Goal: Task Accomplishment & Management: Use online tool/utility

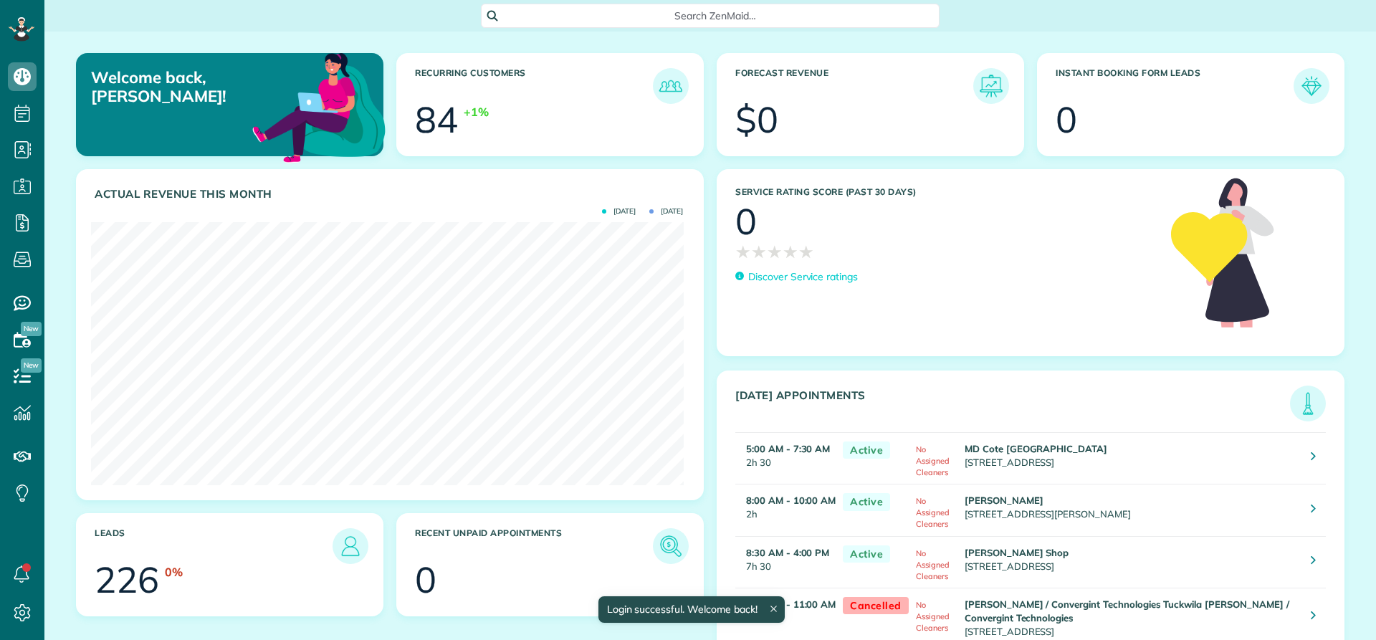
scroll to position [263, 592]
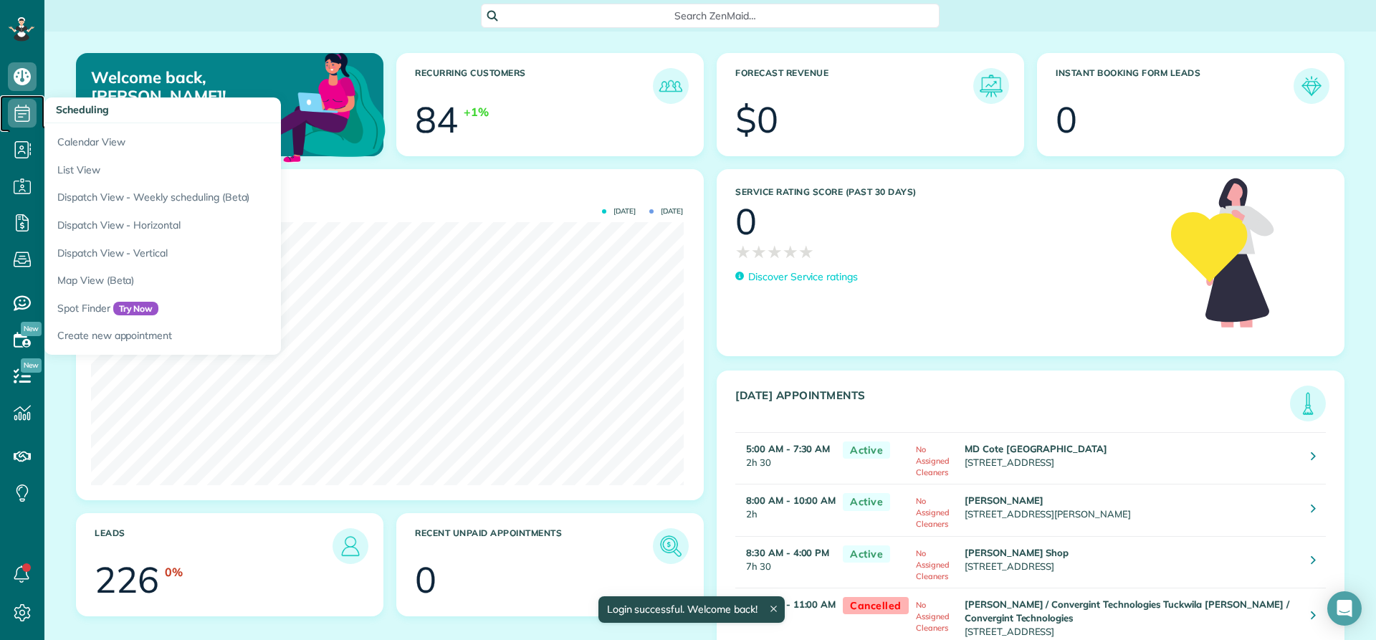
click at [15, 117] on use at bounding box center [22, 113] width 15 height 17
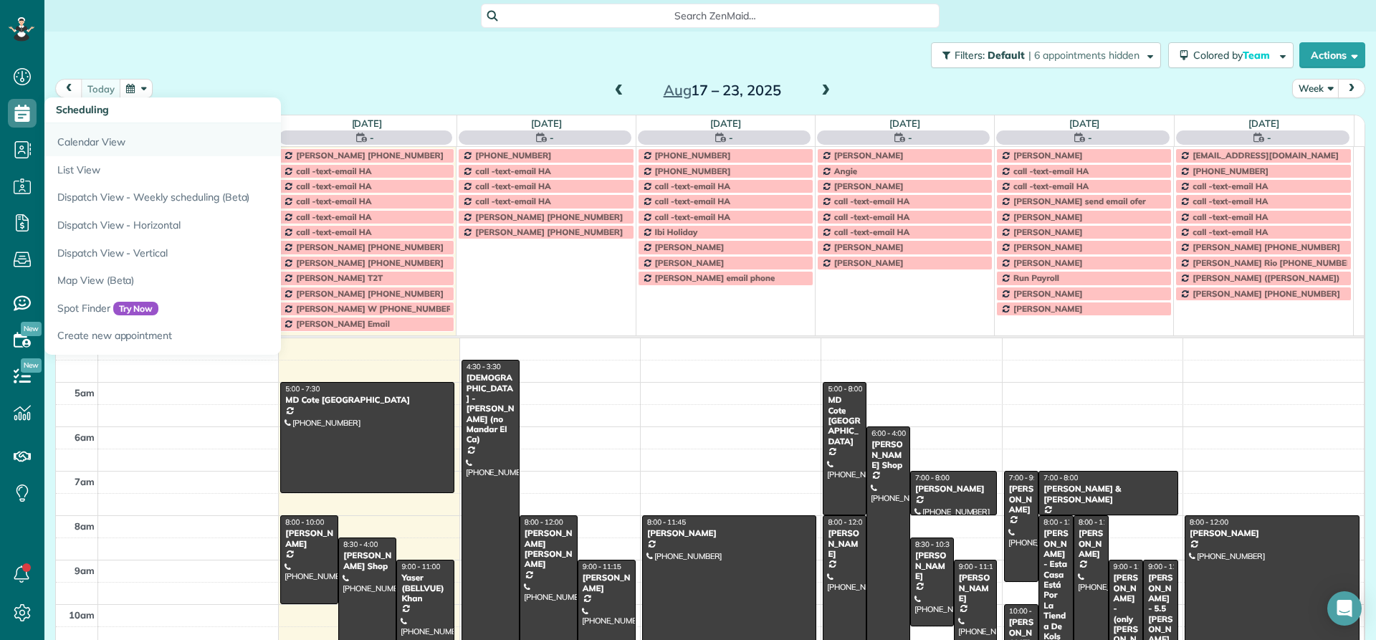
scroll to position [134, 0]
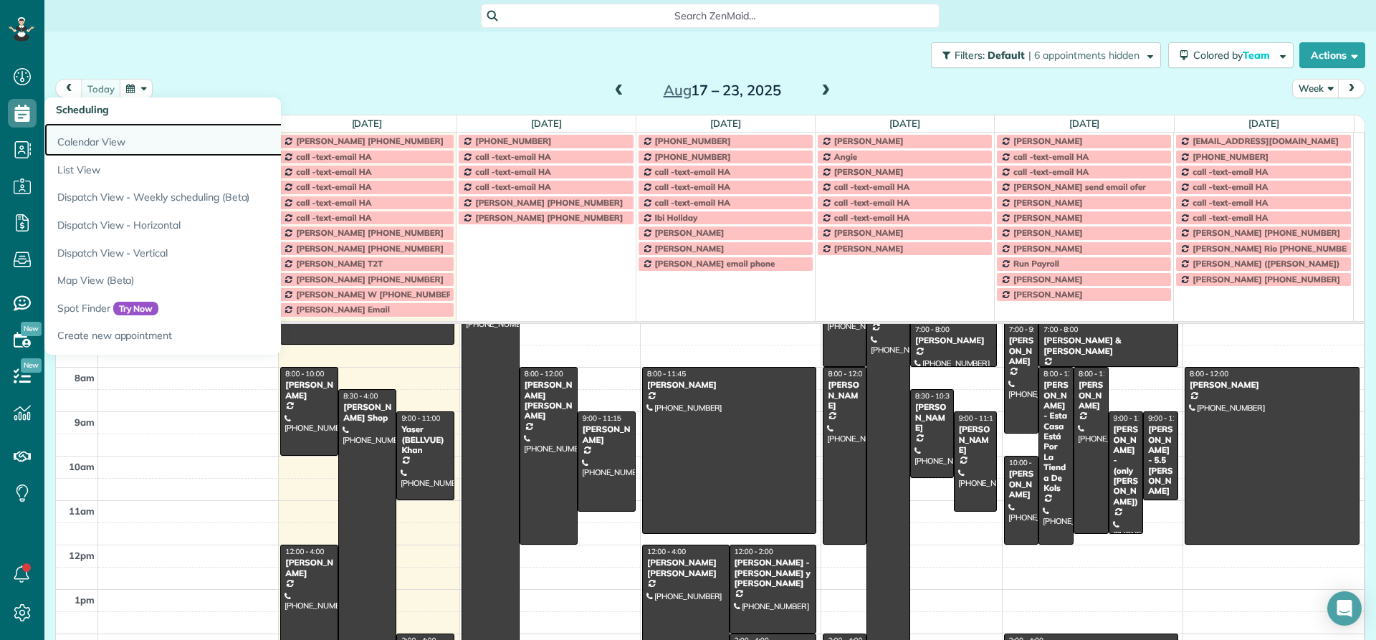
click at [87, 140] on link "Calendar View" at bounding box center [223, 139] width 358 height 33
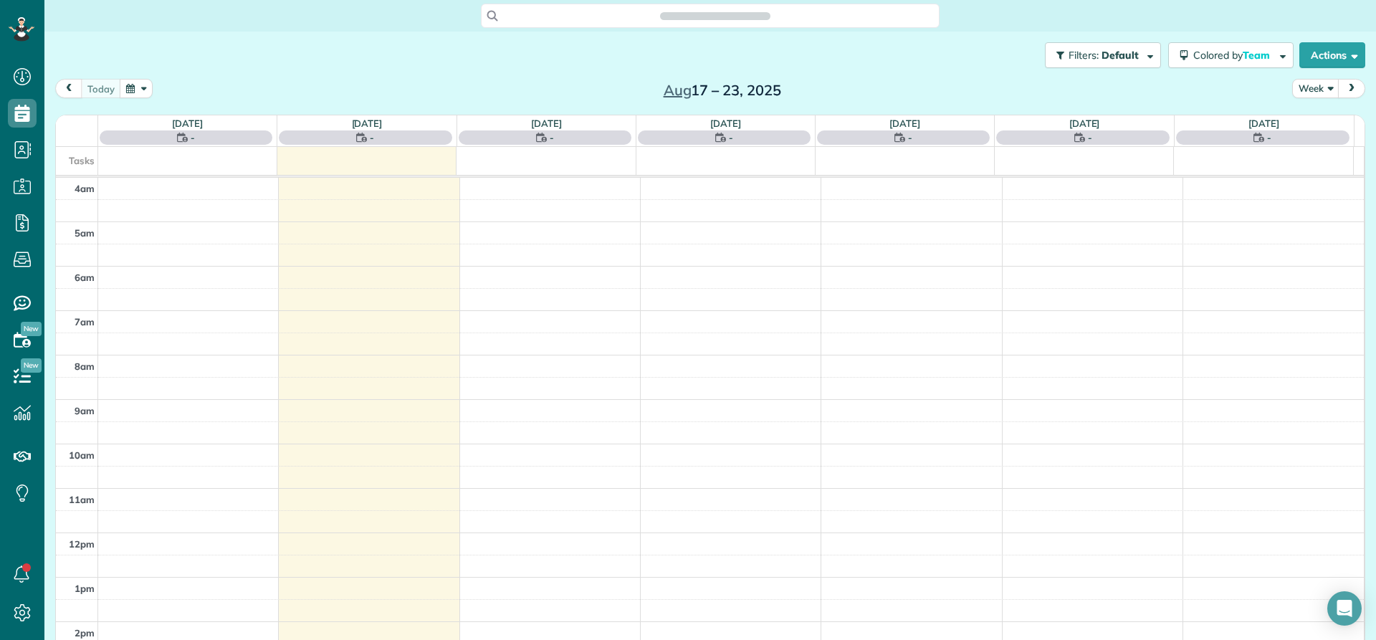
scroll to position [134, 0]
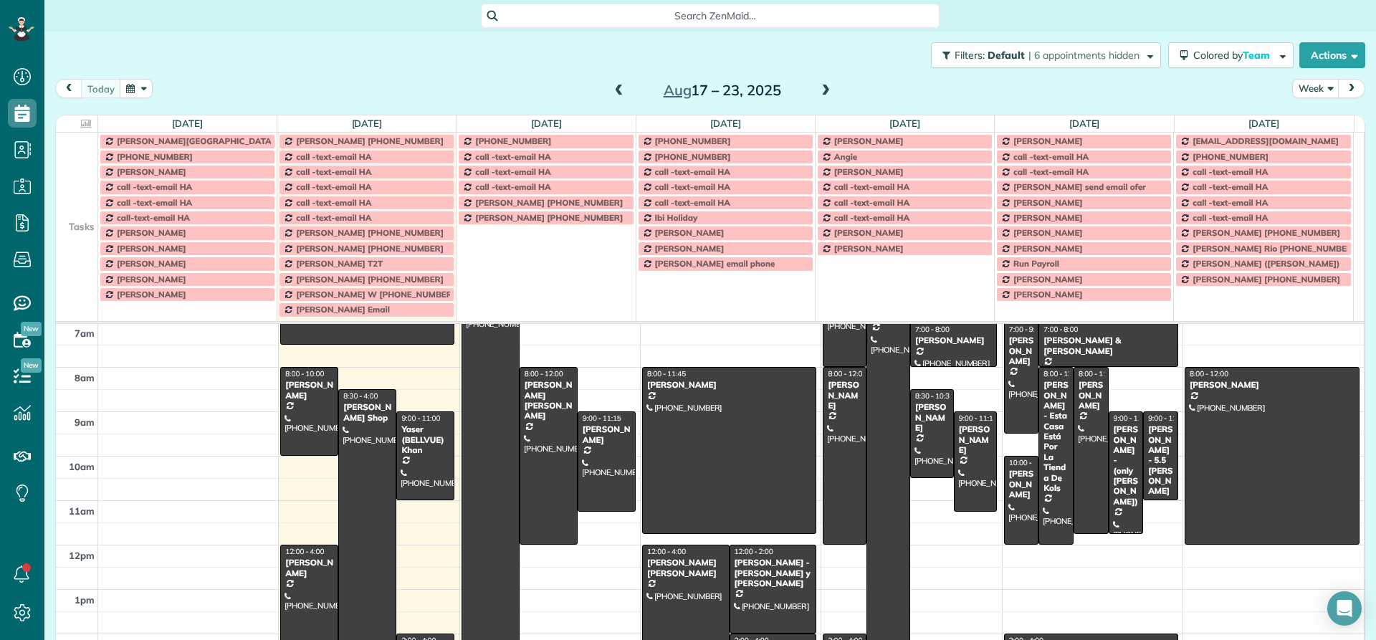
click at [78, 195] on td at bounding box center [77, 202] width 42 height 15
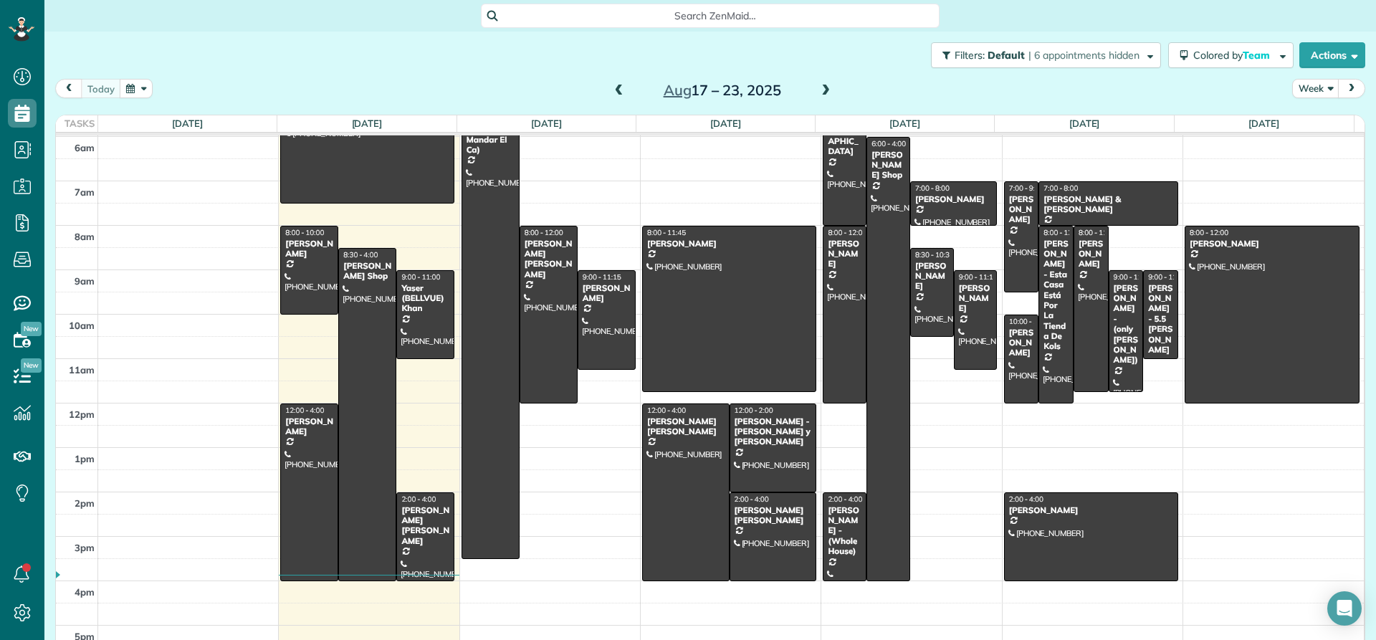
scroll to position [0, 0]
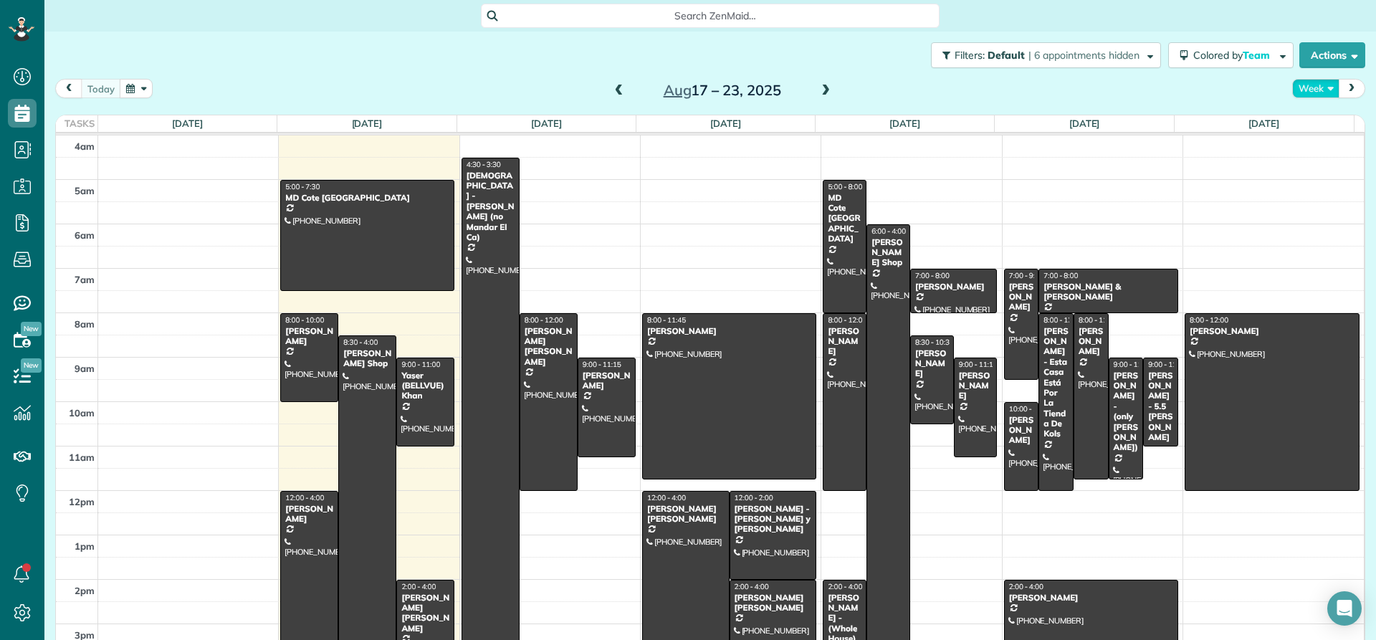
click at [1305, 94] on button "Week" at bounding box center [1315, 88] width 47 height 19
click at [1308, 120] on link "Day" at bounding box center [1348, 121] width 113 height 29
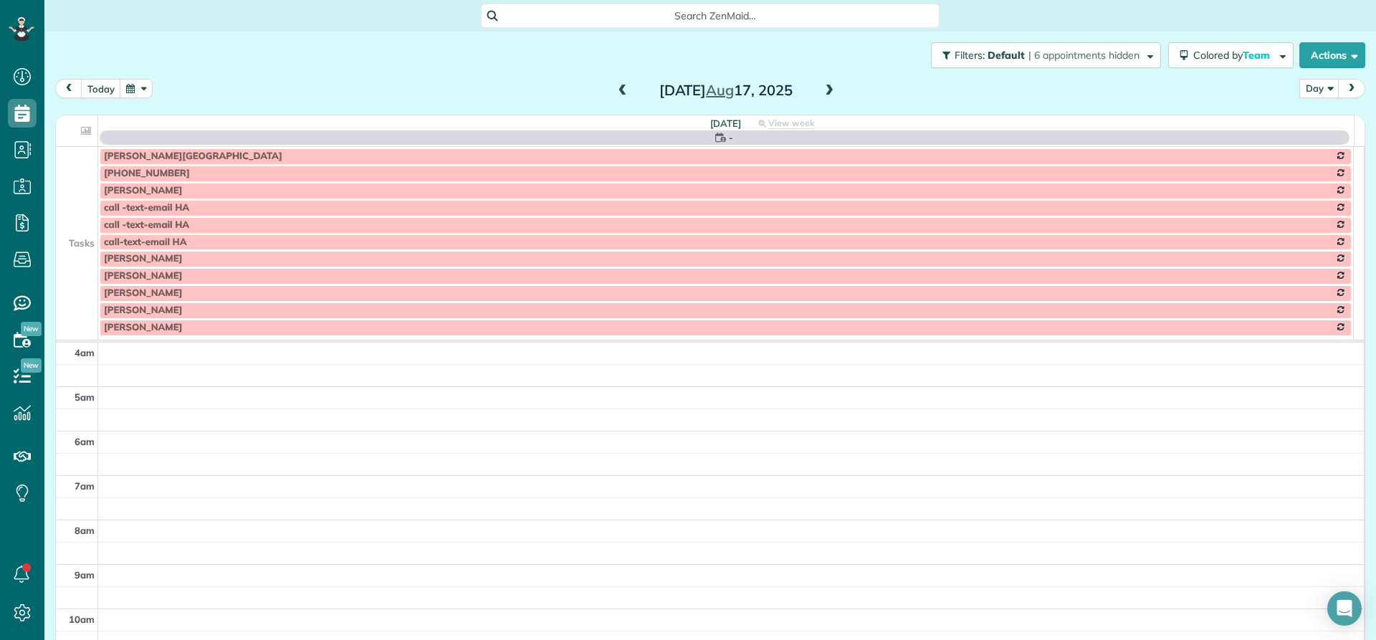
scroll to position [134, 0]
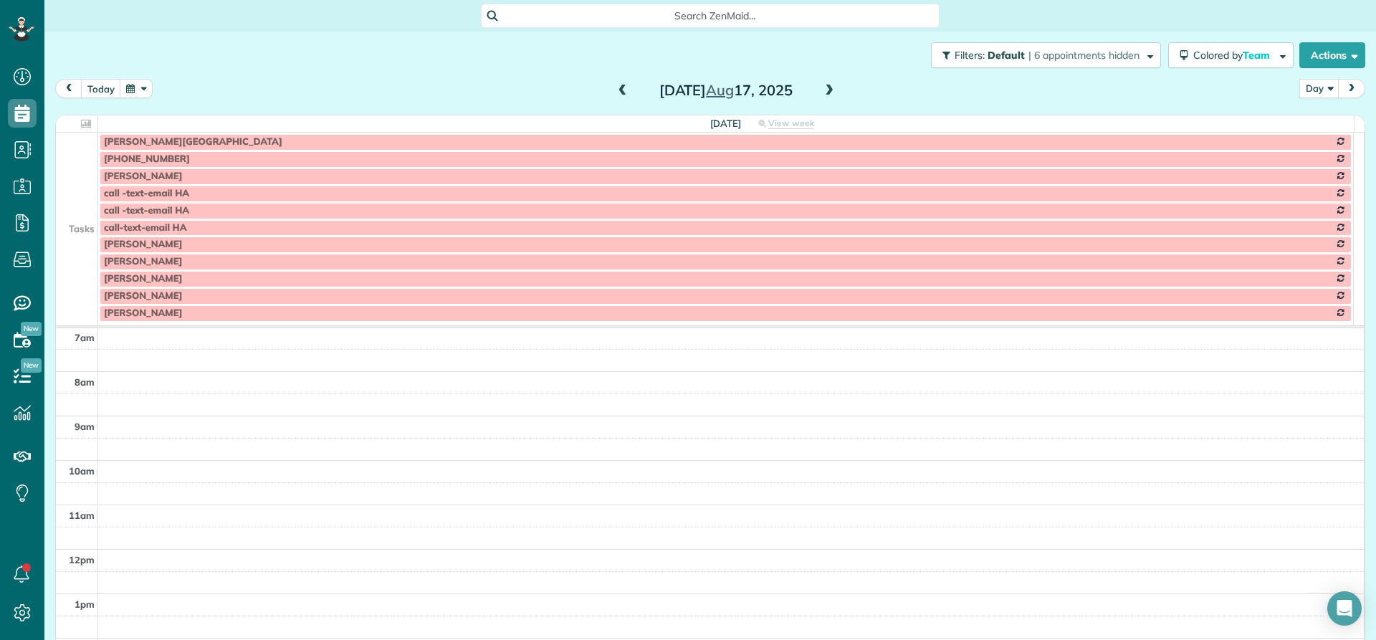
click at [75, 191] on td at bounding box center [77, 193] width 42 height 17
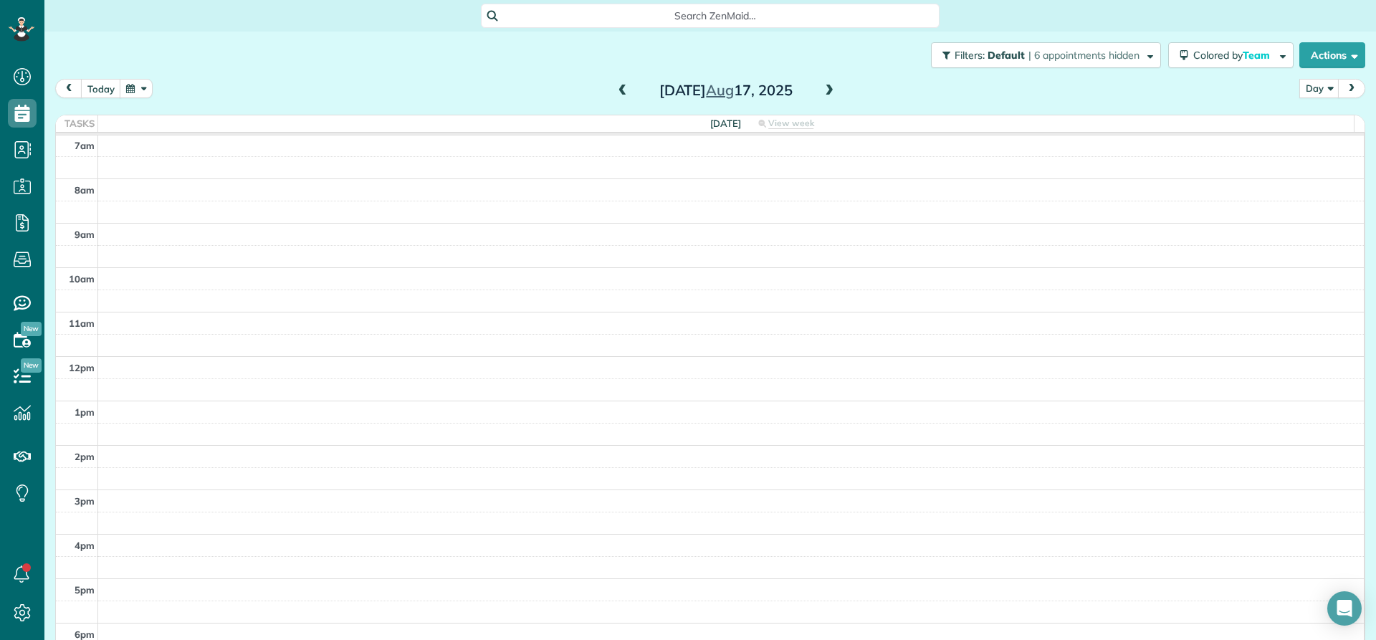
click at [825, 89] on span at bounding box center [829, 91] width 16 height 13
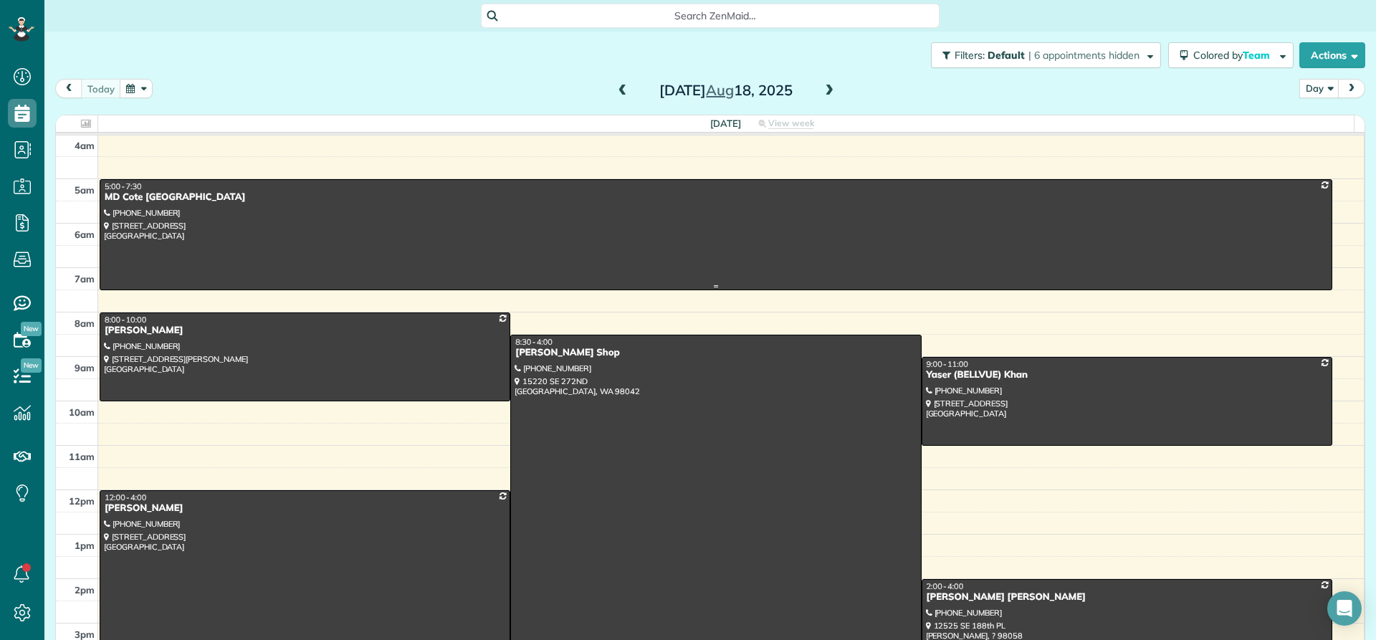
scroll to position [0, 0]
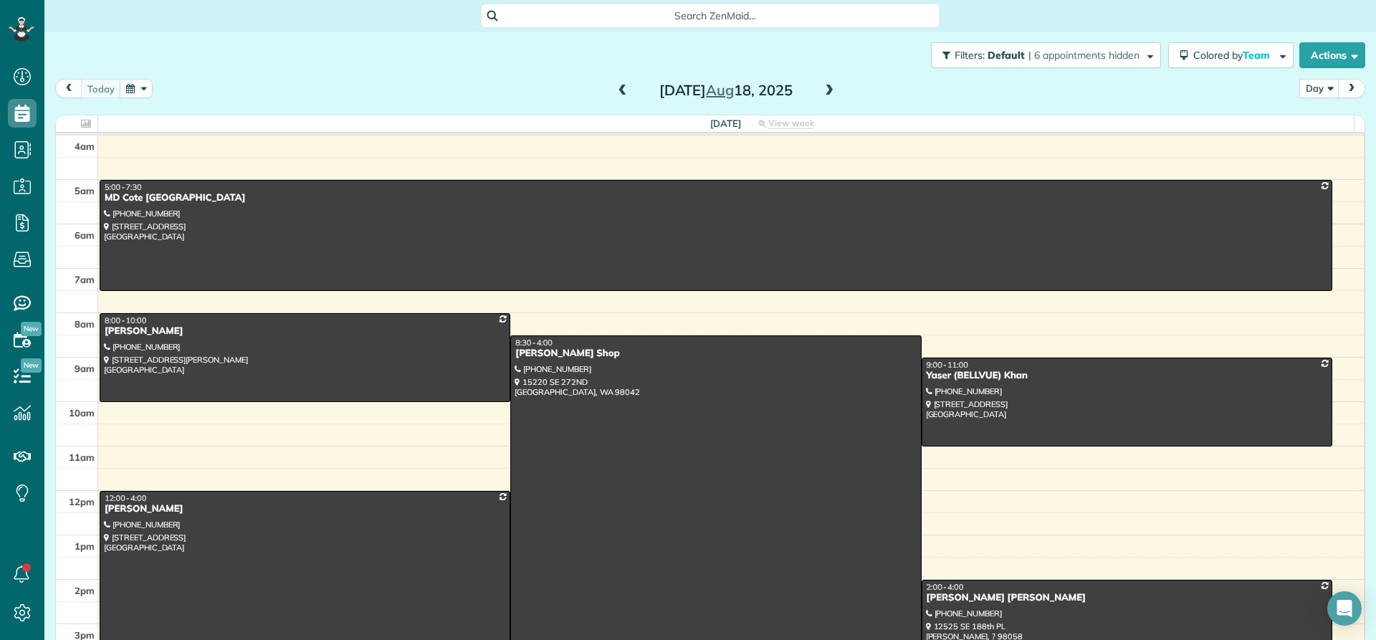
click at [822, 87] on span at bounding box center [829, 91] width 16 height 13
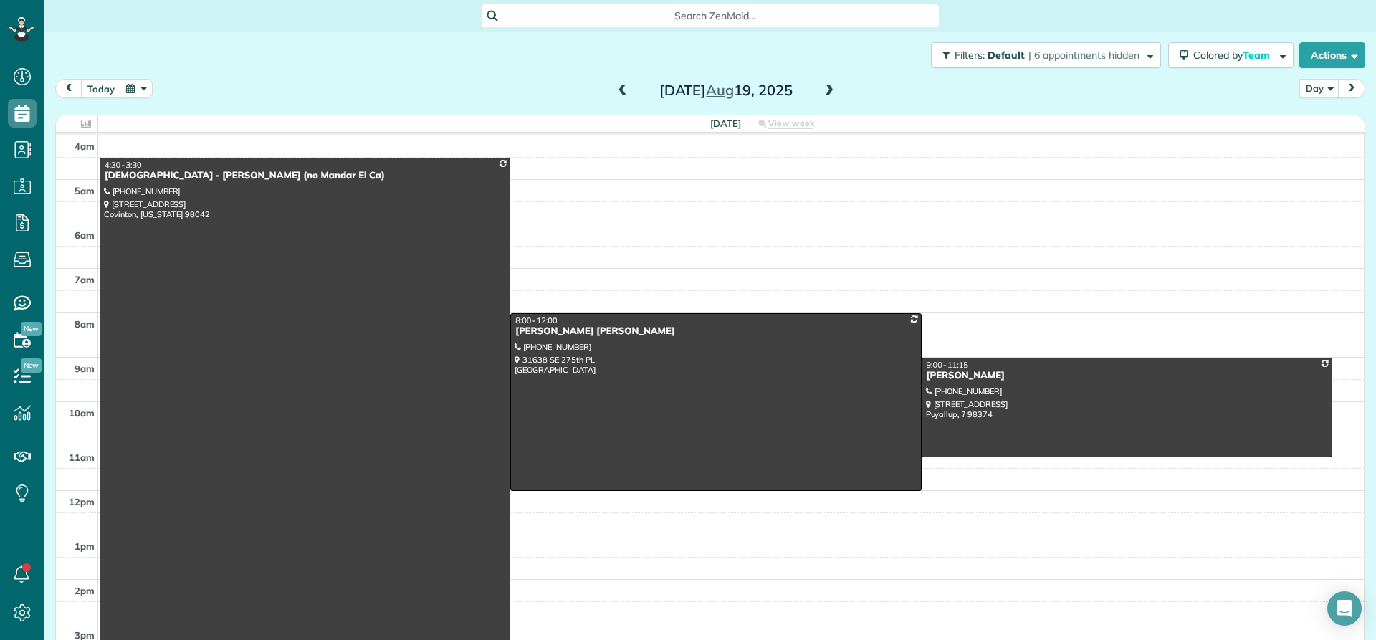
click at [822, 87] on span at bounding box center [829, 91] width 16 height 13
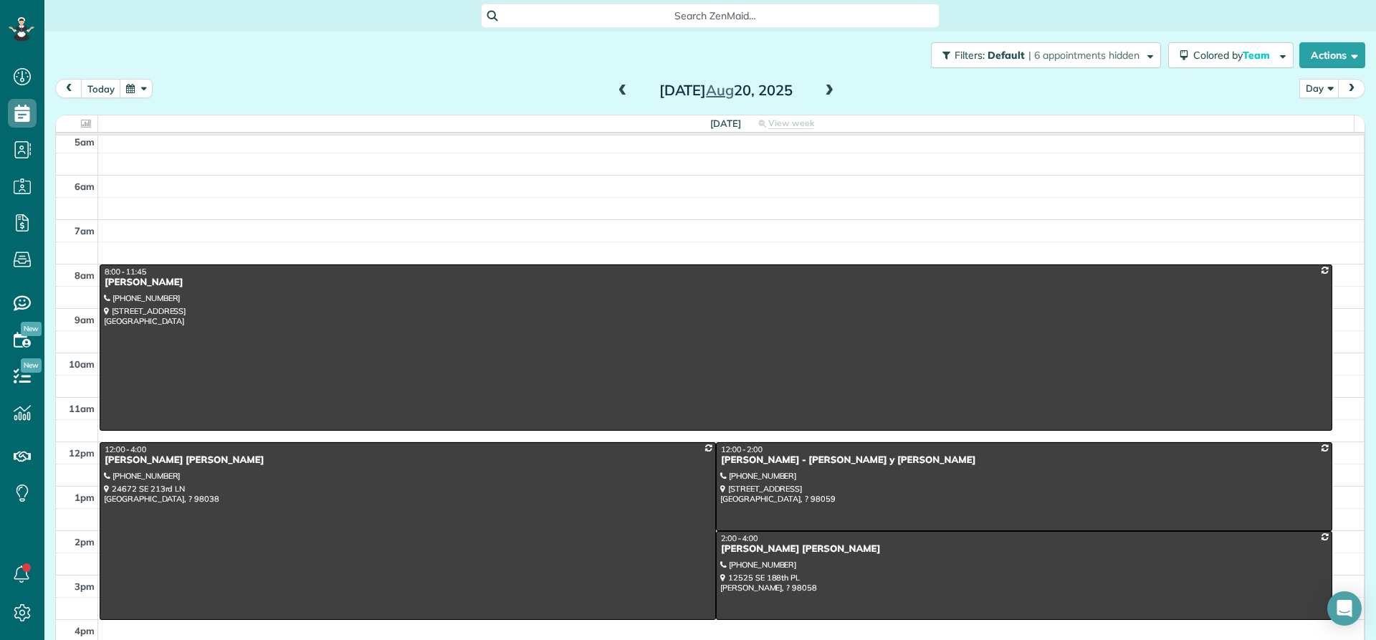
scroll to position [72, 0]
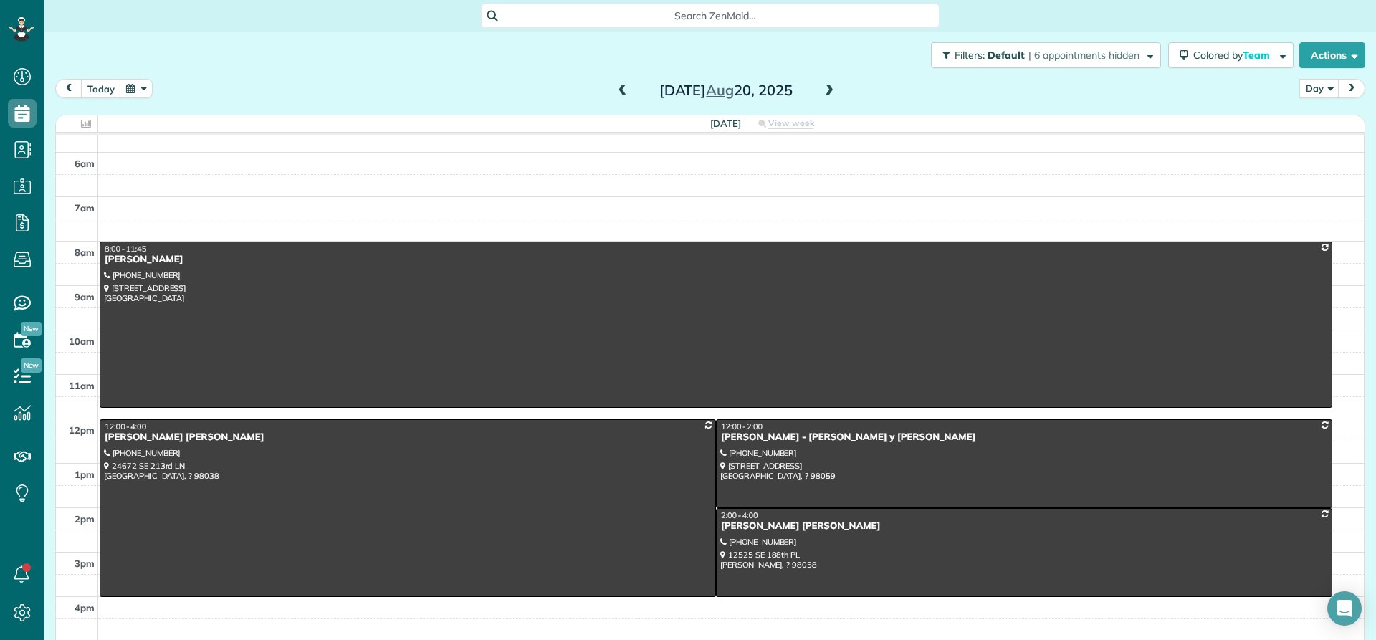
click at [824, 90] on span at bounding box center [829, 91] width 16 height 13
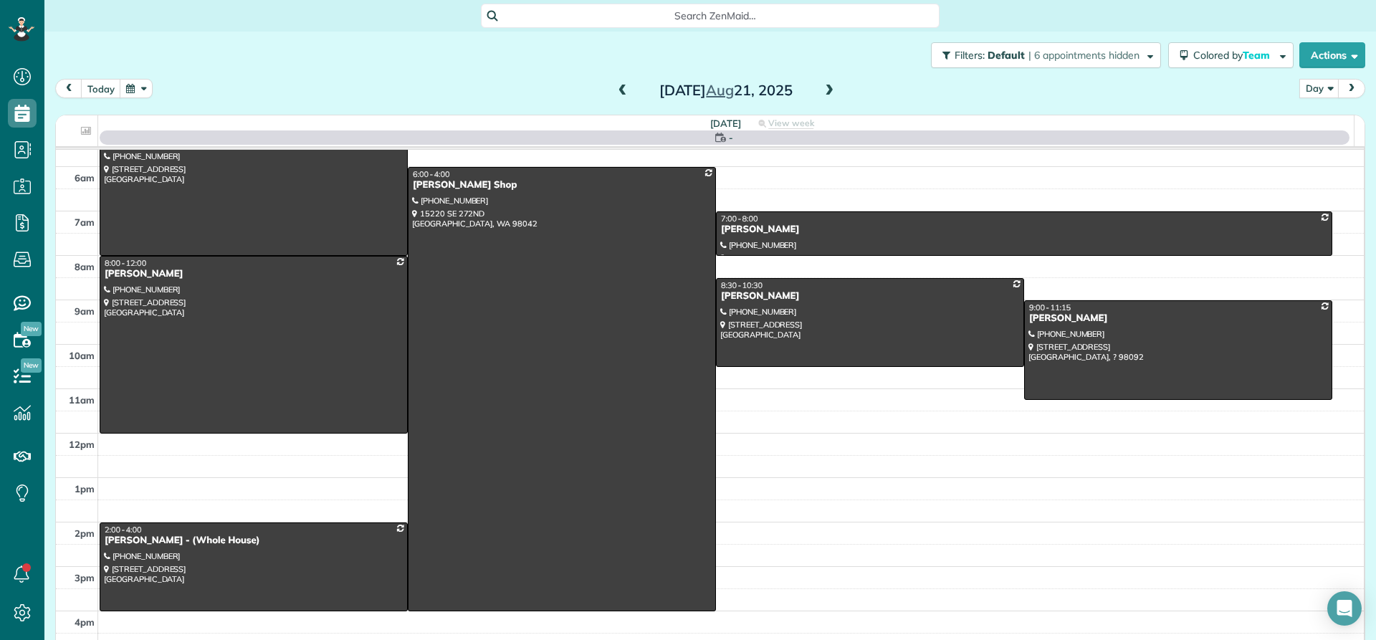
scroll to position [134, 0]
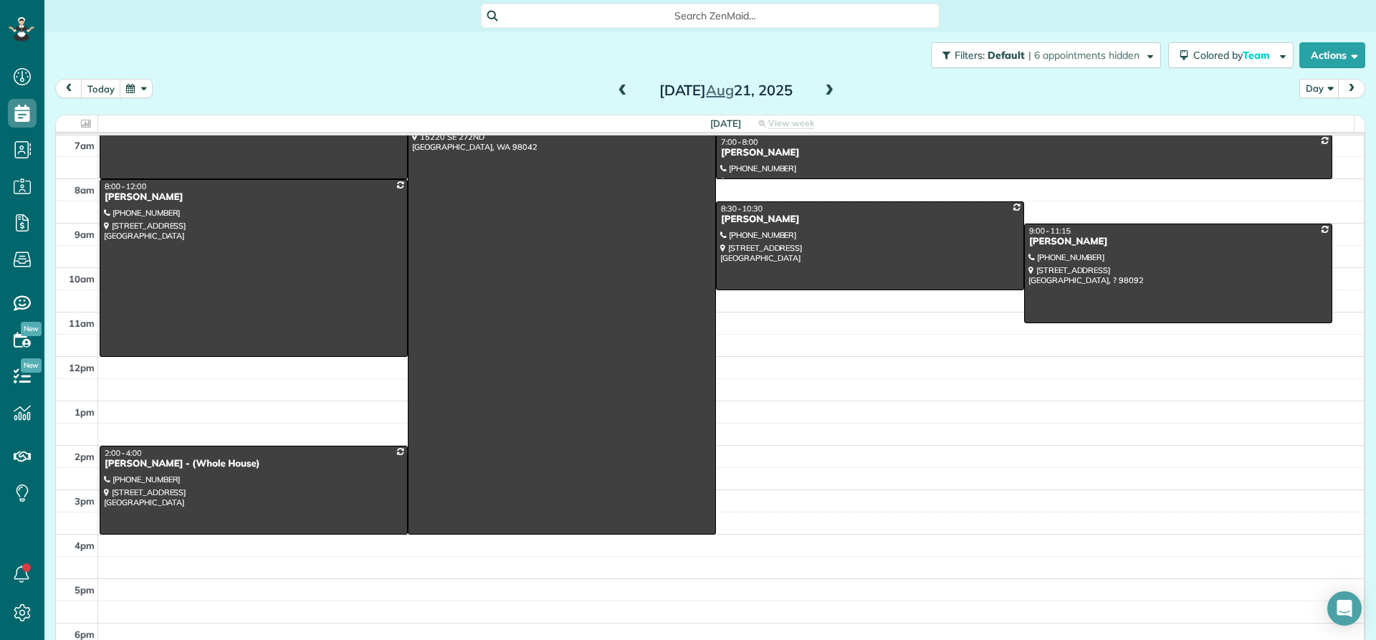
click at [821, 94] on span at bounding box center [829, 91] width 16 height 13
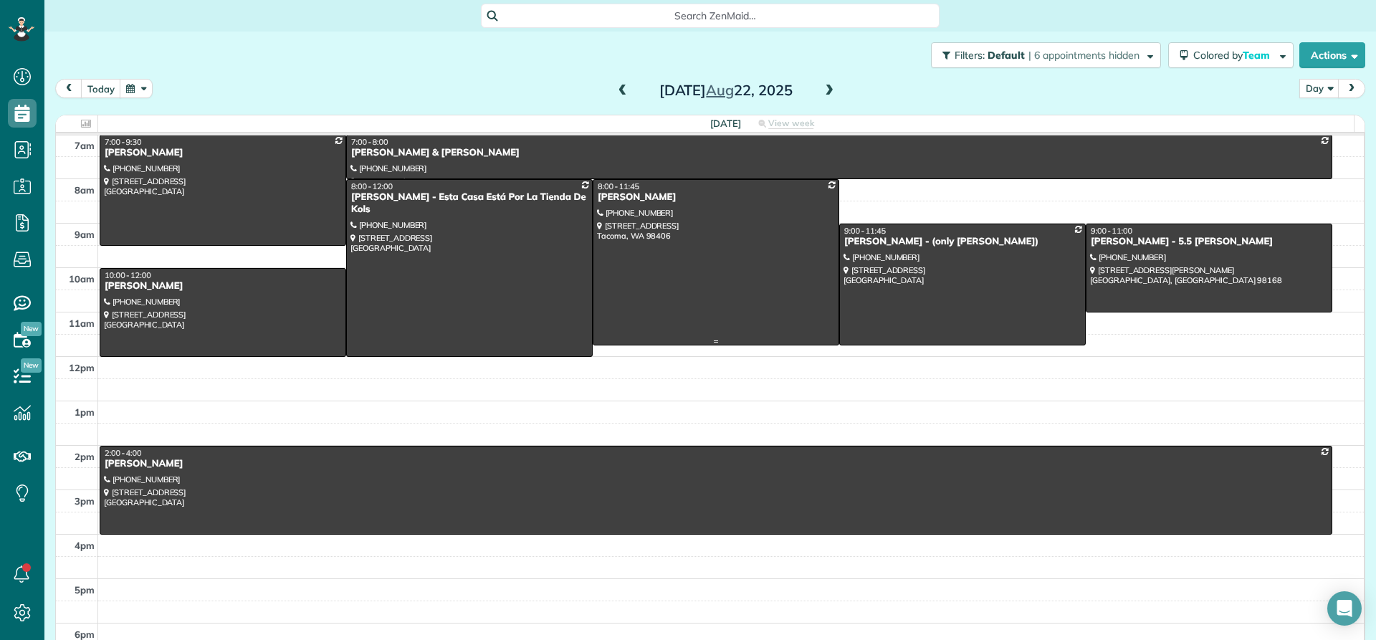
scroll to position [62, 0]
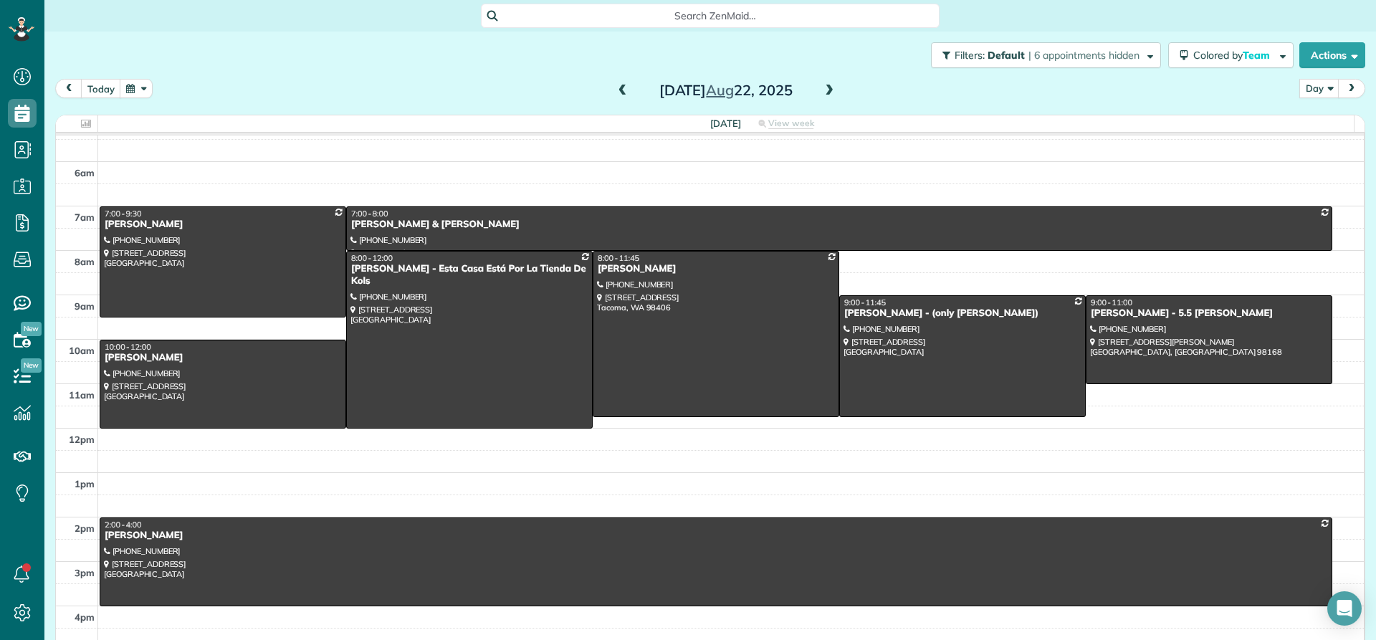
click at [616, 96] on span at bounding box center [623, 91] width 16 height 13
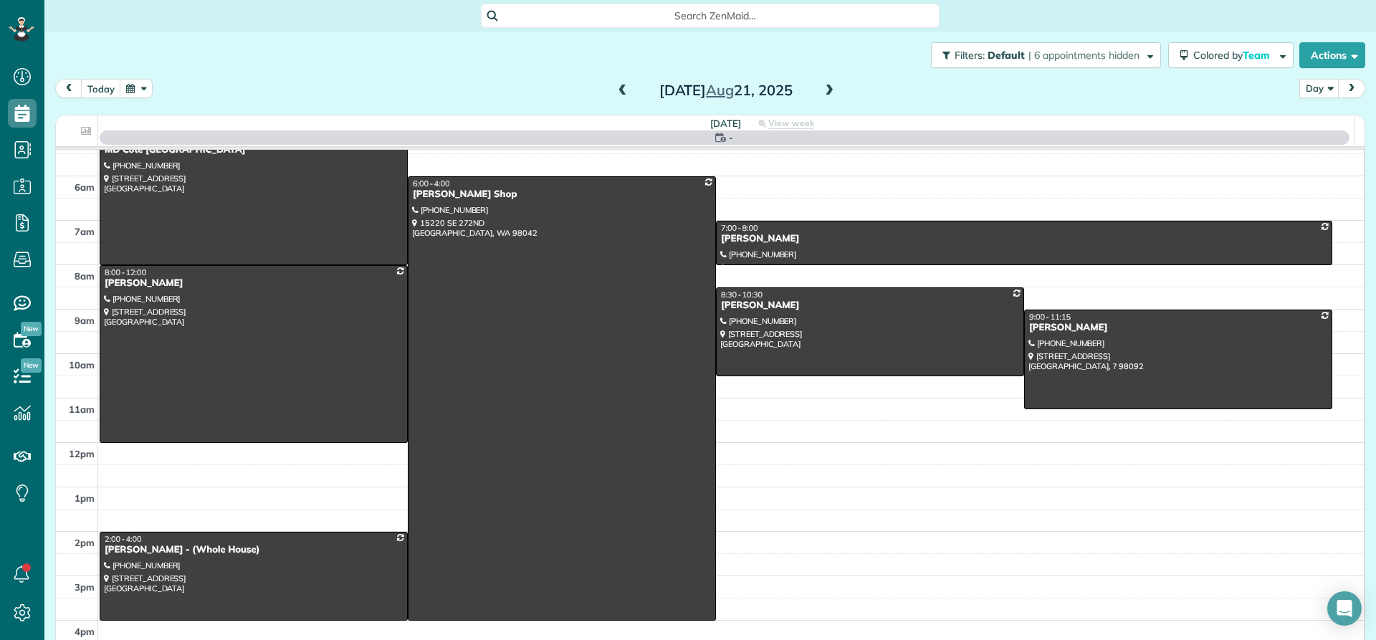
scroll to position [134, 0]
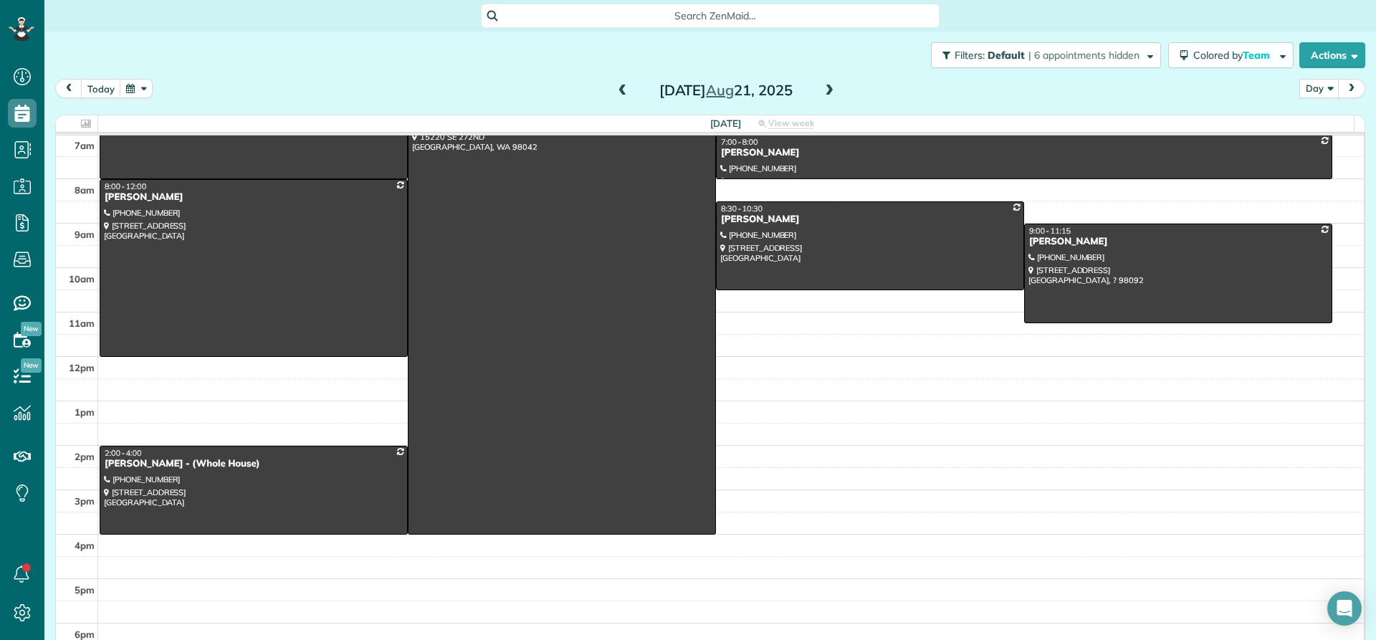
click at [618, 95] on span at bounding box center [623, 91] width 16 height 13
